Goal: Task Accomplishment & Management: Manage account settings

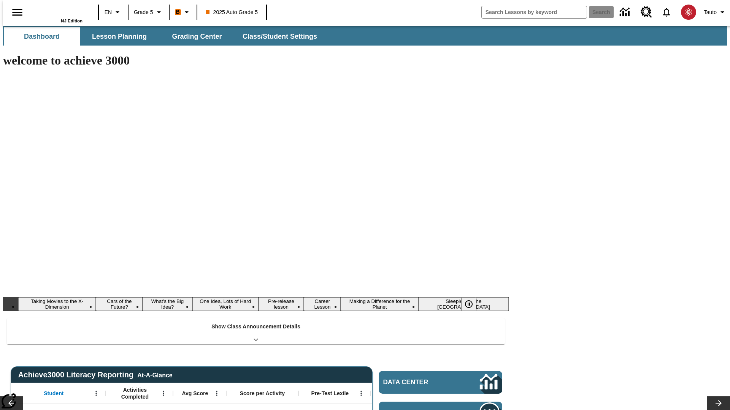
type input "-1"
click at [116, 36] on button "Lesson Planning" at bounding box center [119, 36] width 76 height 18
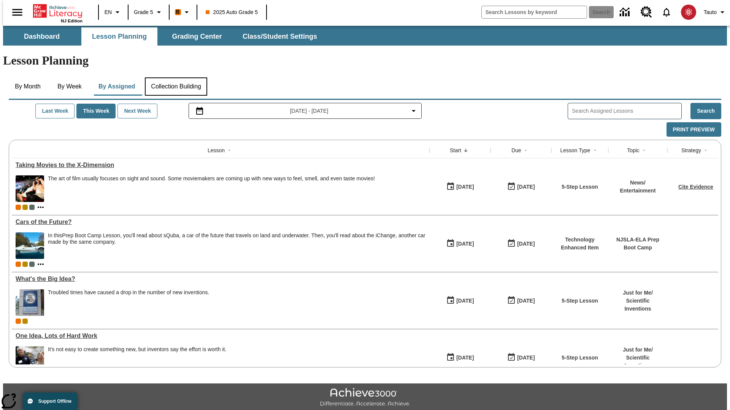
click at [176, 78] on button "Collection Building" at bounding box center [176, 87] width 62 height 18
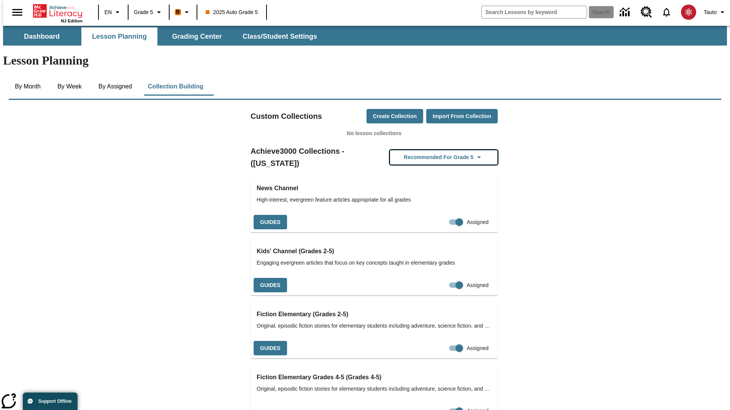
click at [431, 150] on button "Recommended for Grade 5" at bounding box center [443, 157] width 108 height 15
click at [442, 215] on input "Assigned" at bounding box center [458, 222] width 43 height 14
checkbox input "false"
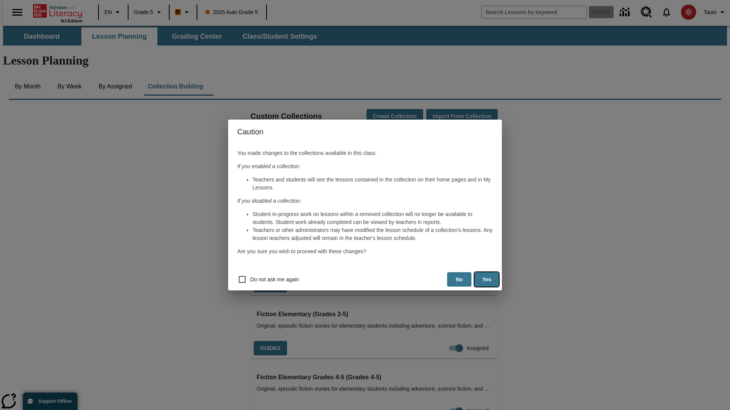
click at [486, 280] on button "Yes" at bounding box center [486, 279] width 24 height 15
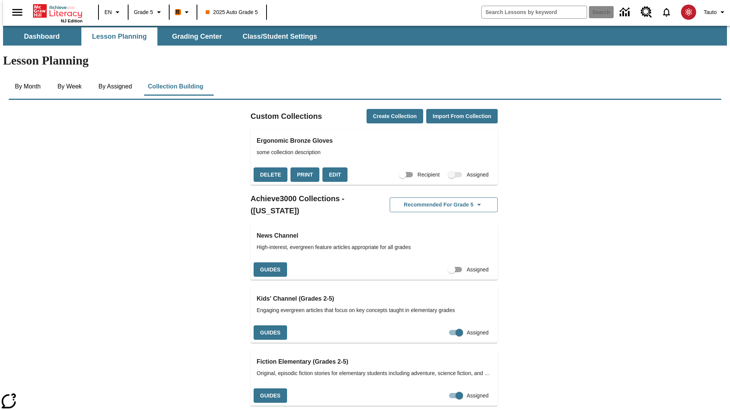
click at [438, 263] on input "Assigned" at bounding box center [451, 270] width 43 height 14
checkbox input "true"
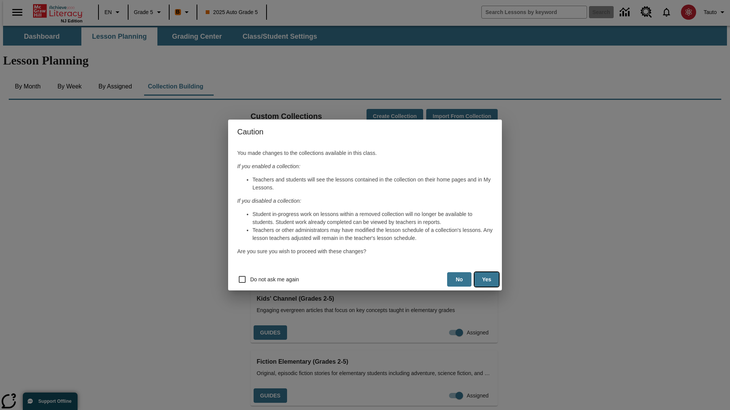
click at [486, 280] on button "Yes" at bounding box center [486, 279] width 24 height 15
